Goal: Information Seeking & Learning: Learn about a topic

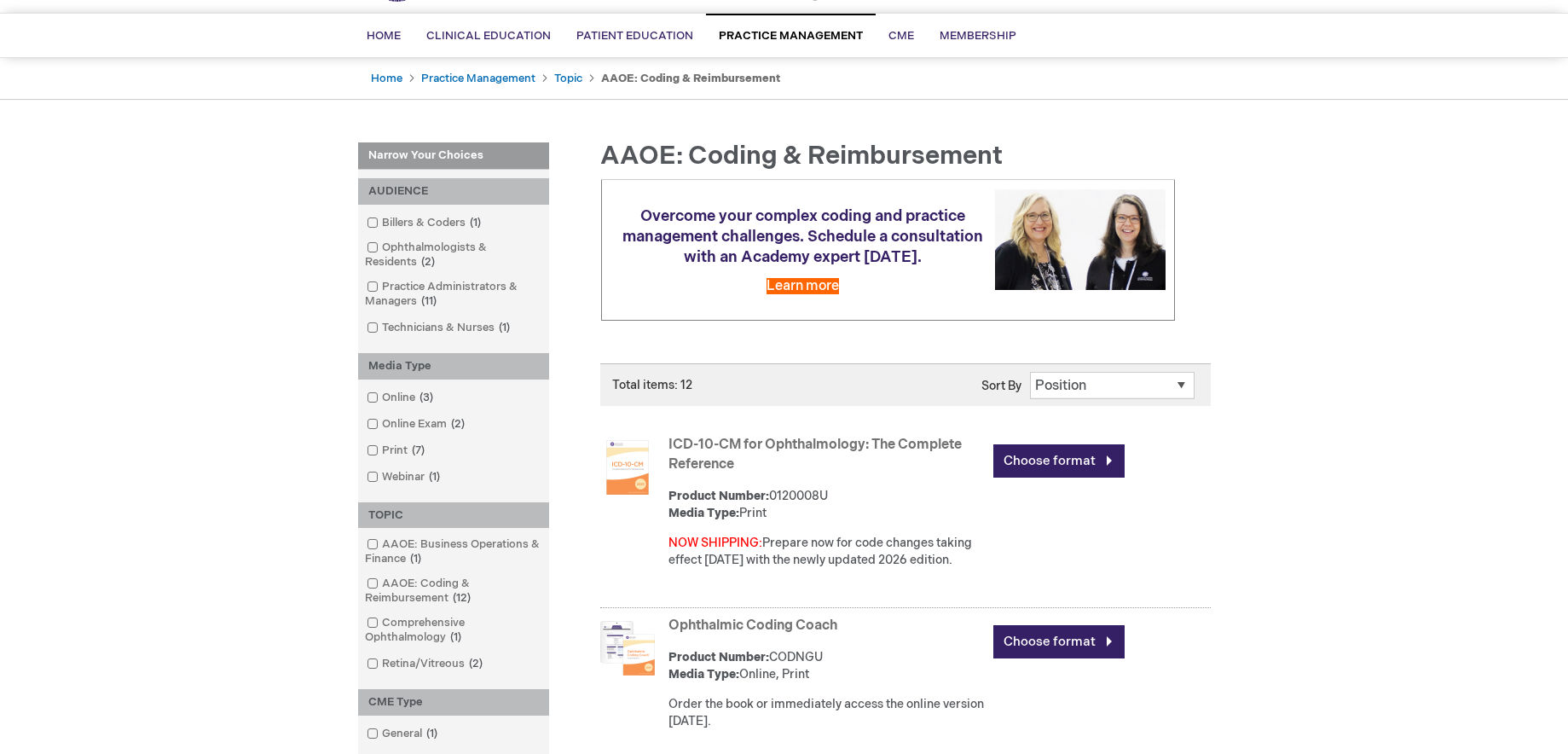
scroll to position [341, 0]
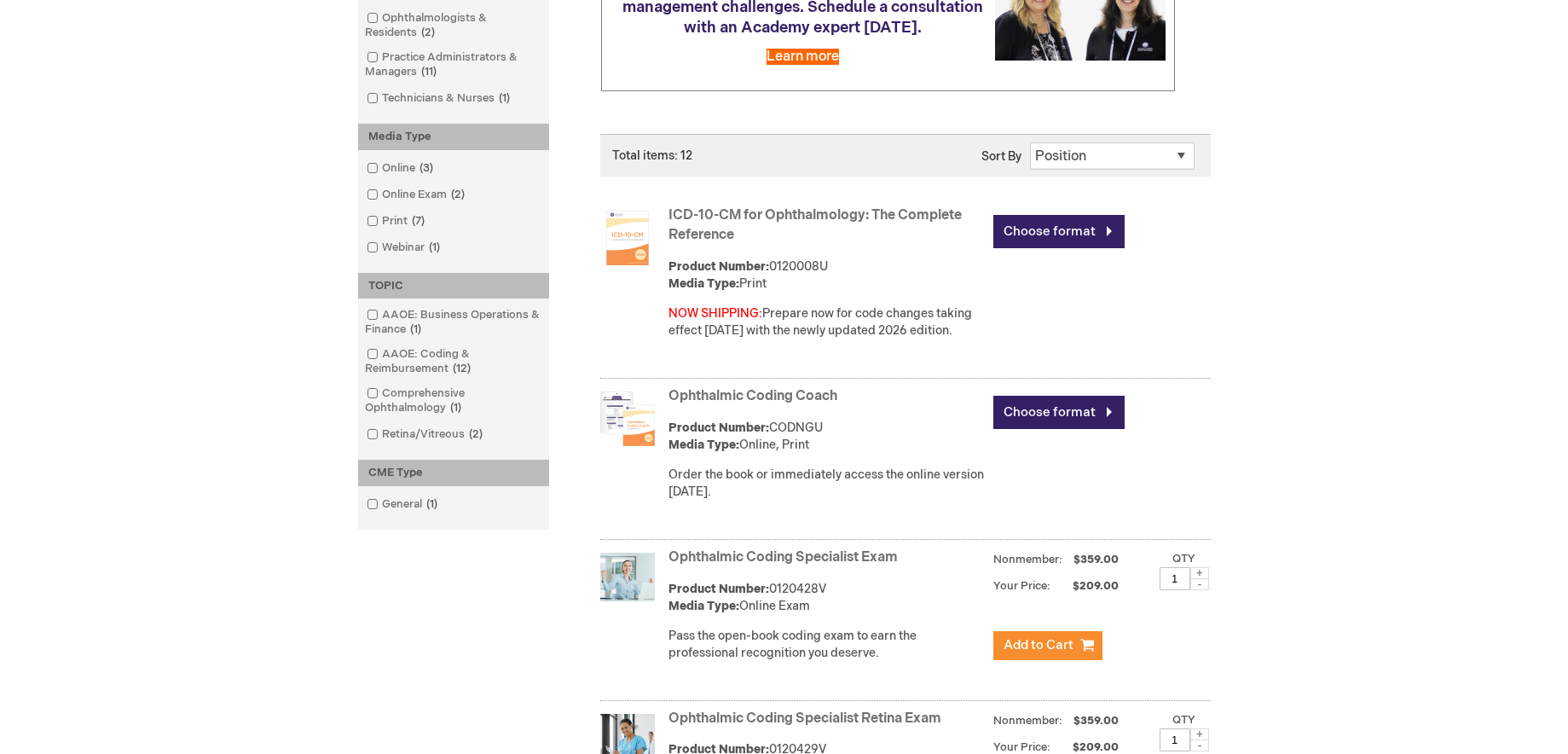
click at [767, 390] on link "Ophthalmic Coding Coach" at bounding box center [753, 397] width 169 height 16
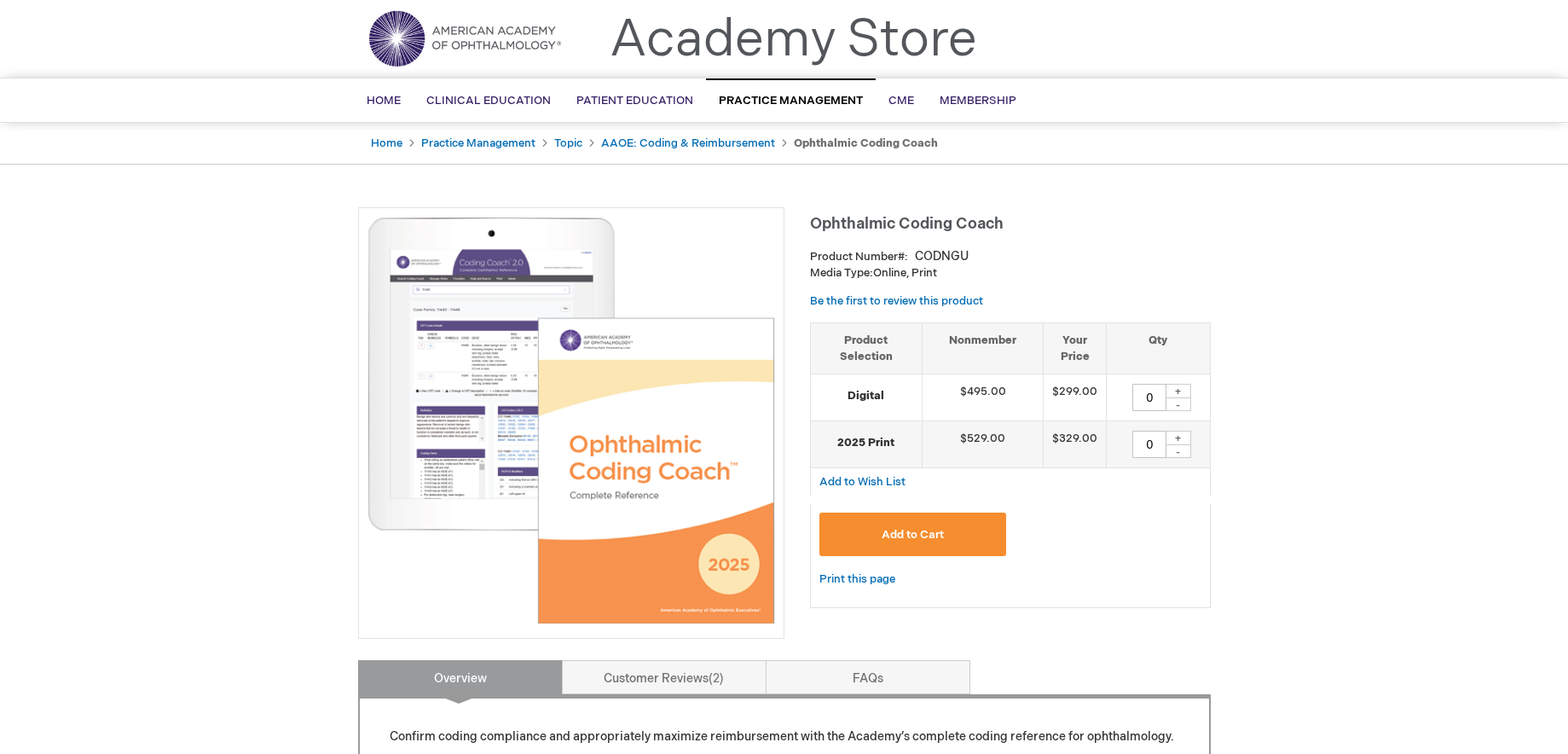
scroll to position [188, 0]
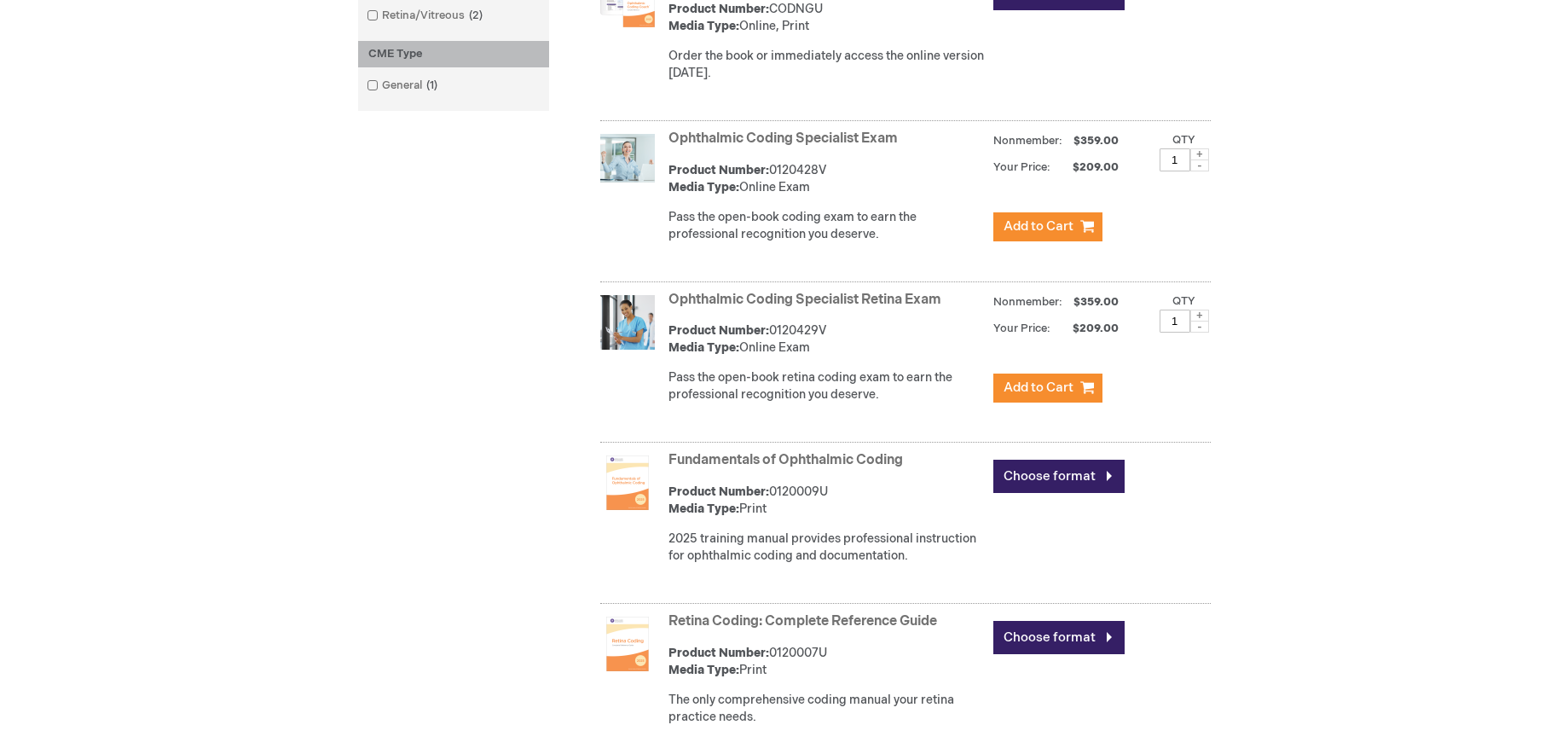
scroll to position [768, 0]
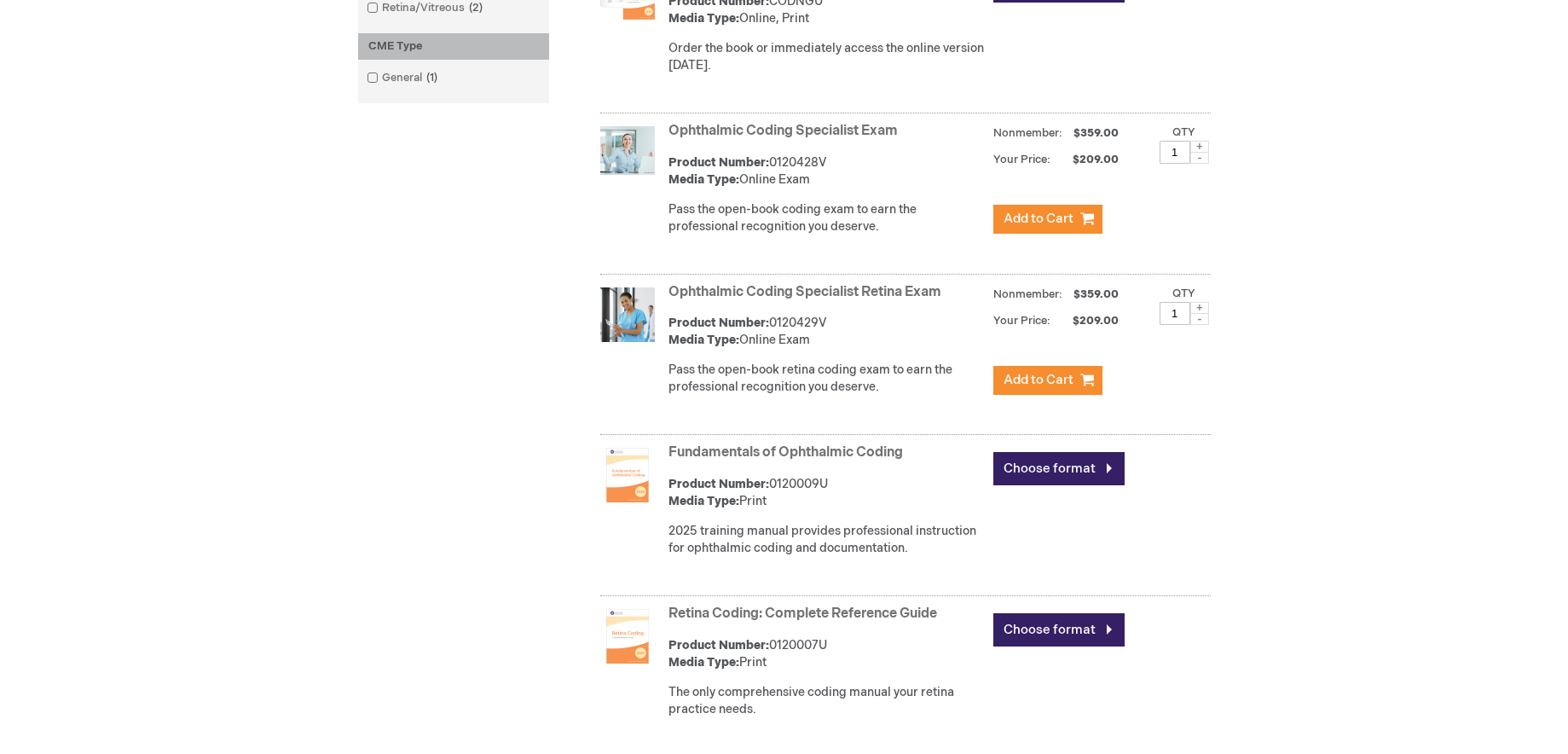
click at [784, 452] on link "Fundamentals of Ophthalmic Coding" at bounding box center [785, 453] width 235 height 16
